Goal: Information Seeking & Learning: Learn about a topic

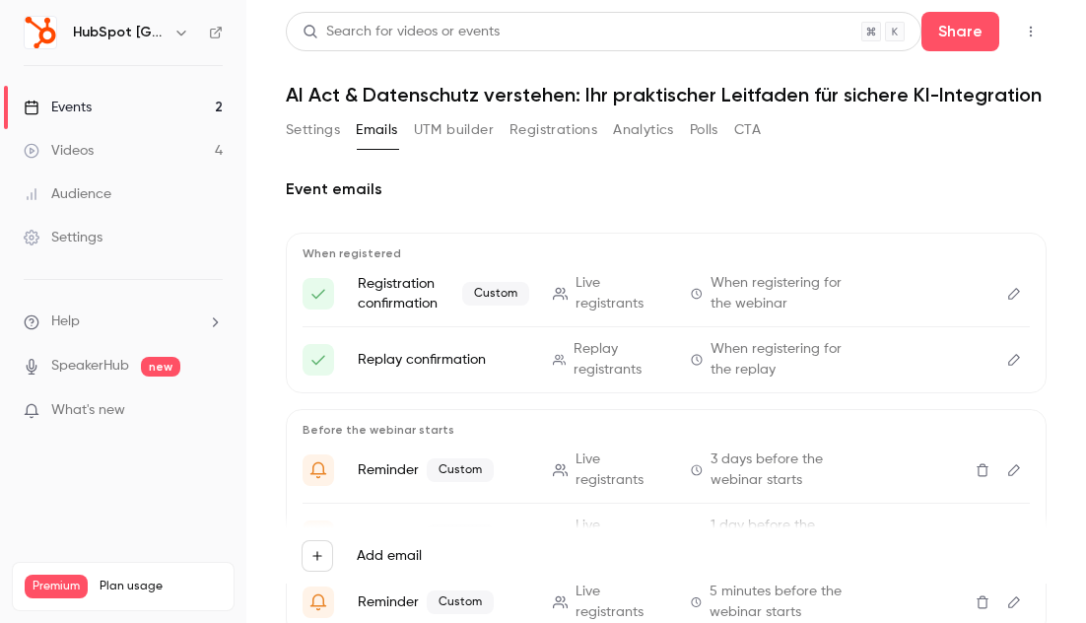
click at [105, 108] on link "Events 2" at bounding box center [123, 107] width 246 height 43
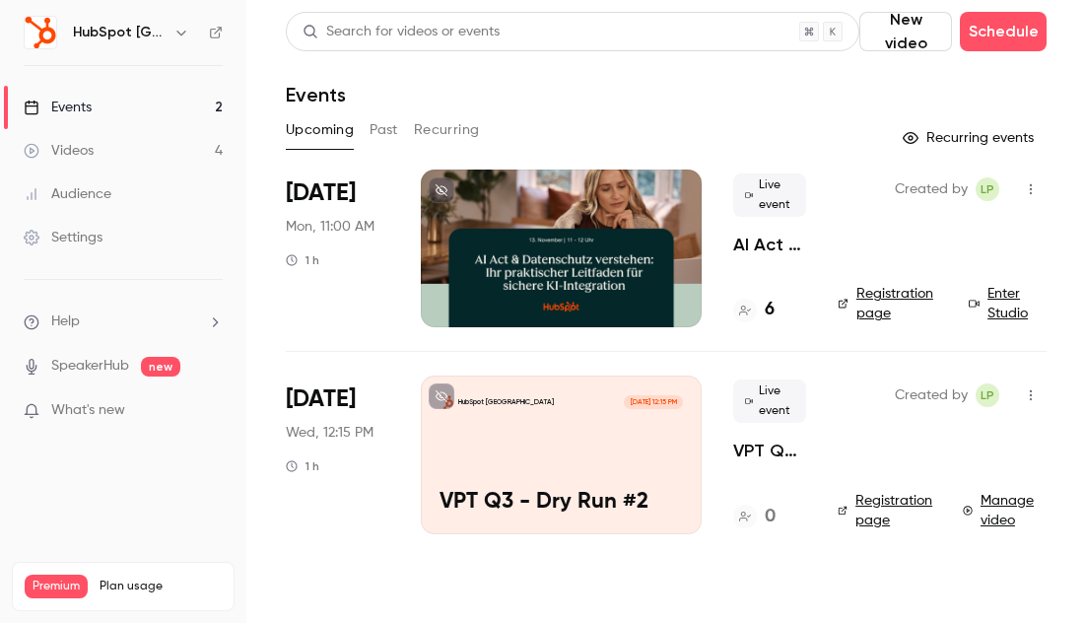
click at [389, 132] on button "Past" at bounding box center [384, 130] width 29 height 32
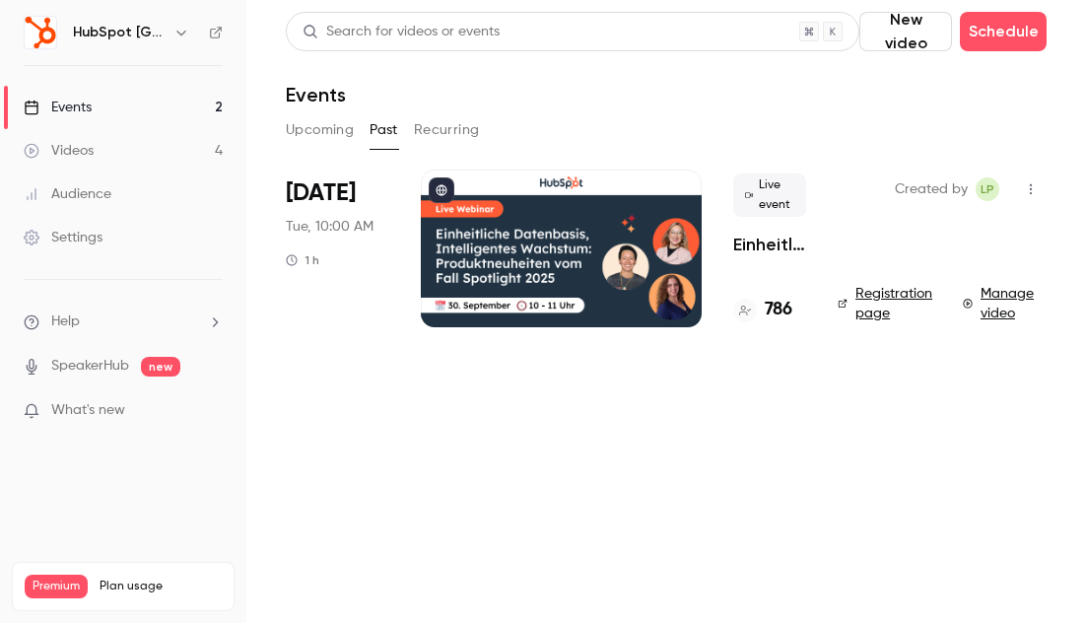
click at [773, 242] on p "Einheitliche Datenbasis, Intelligentes Wachstum: Produktneuheiten vom Fall Spot…" at bounding box center [769, 245] width 73 height 24
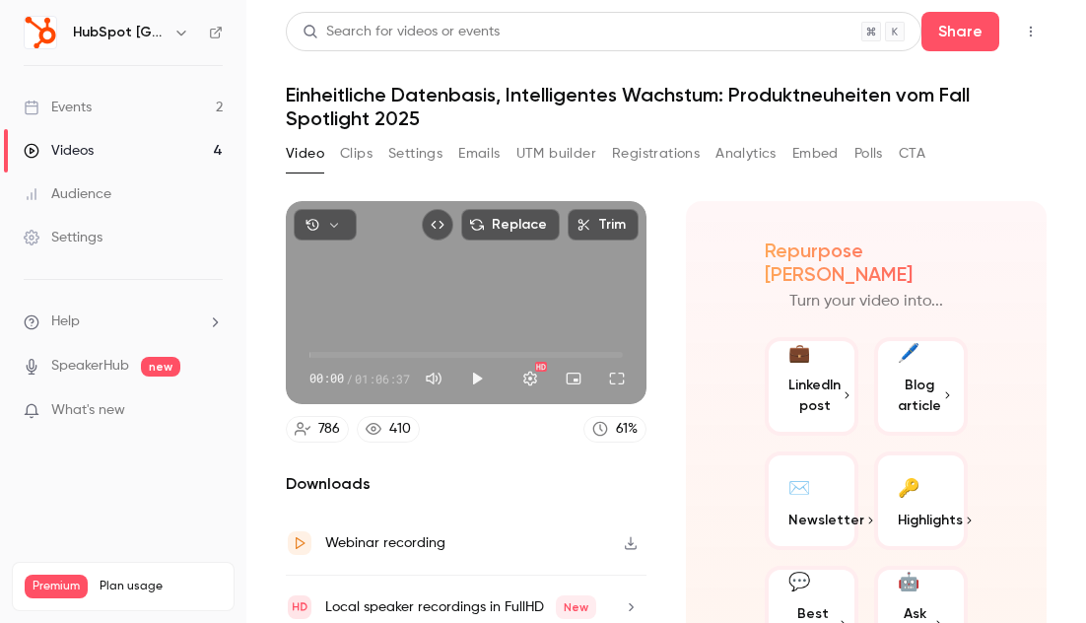
click at [495, 158] on button "Emails" at bounding box center [478, 154] width 41 height 32
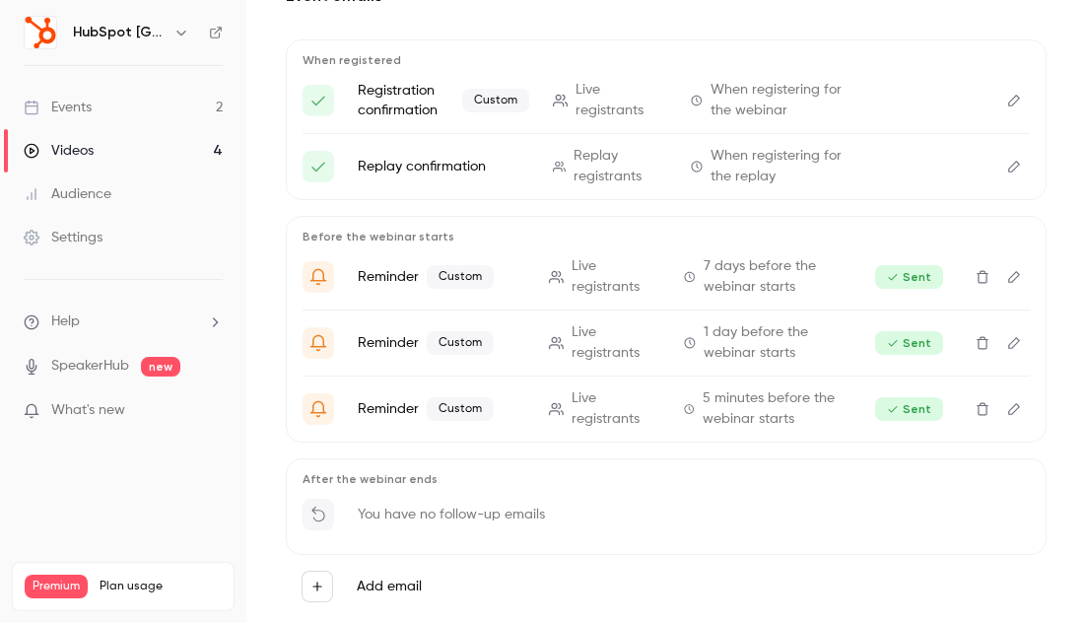
scroll to position [245, 0]
